Goal: Check status: Check status

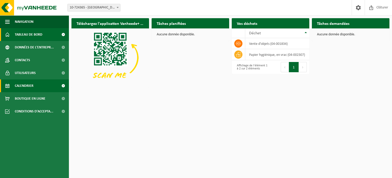
click at [29, 88] on span "Calendrier" at bounding box center [24, 85] width 19 height 13
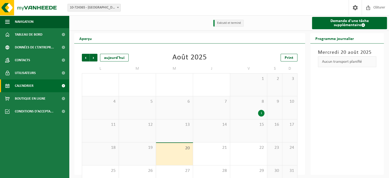
click at [248, 108] on div "8 1" at bounding box center [248, 107] width 37 height 23
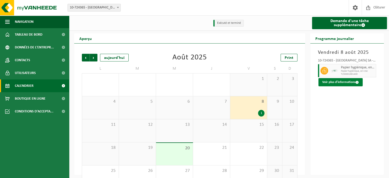
click at [335, 81] on button "Voir plus d'informations" at bounding box center [340, 82] width 44 height 8
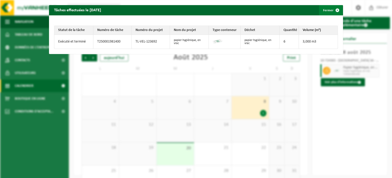
click at [336, 9] on span "button" at bounding box center [338, 10] width 10 height 10
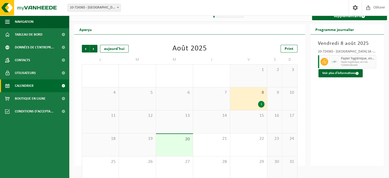
scroll to position [16, 0]
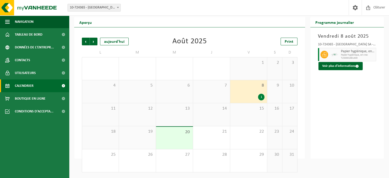
click at [173, 137] on div "20" at bounding box center [174, 137] width 37 height 22
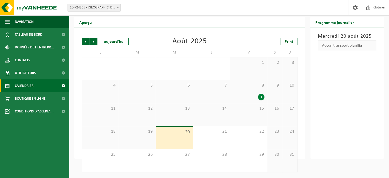
click at [173, 136] on div "20" at bounding box center [174, 137] width 37 height 22
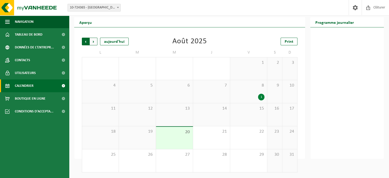
click at [95, 43] on span "Suivant" at bounding box center [94, 42] width 8 height 8
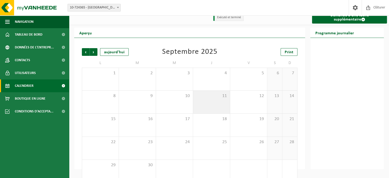
scroll to position [0, 0]
